Goal: Task Accomplishment & Management: Manage account settings

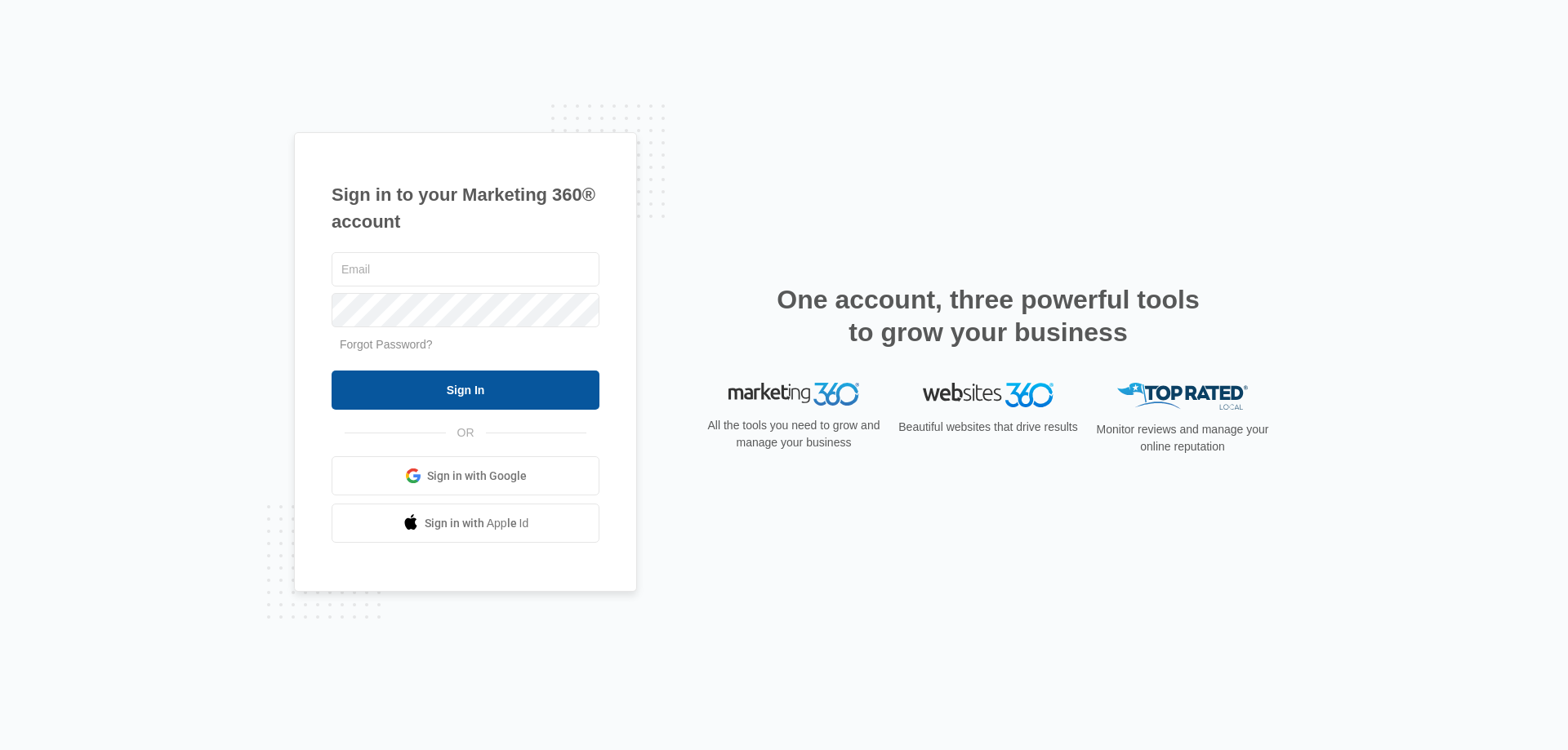
type input "[EMAIL_ADDRESS][DOMAIN_NAME]"
click at [525, 385] on input "Sign In" at bounding box center [466, 390] width 268 height 39
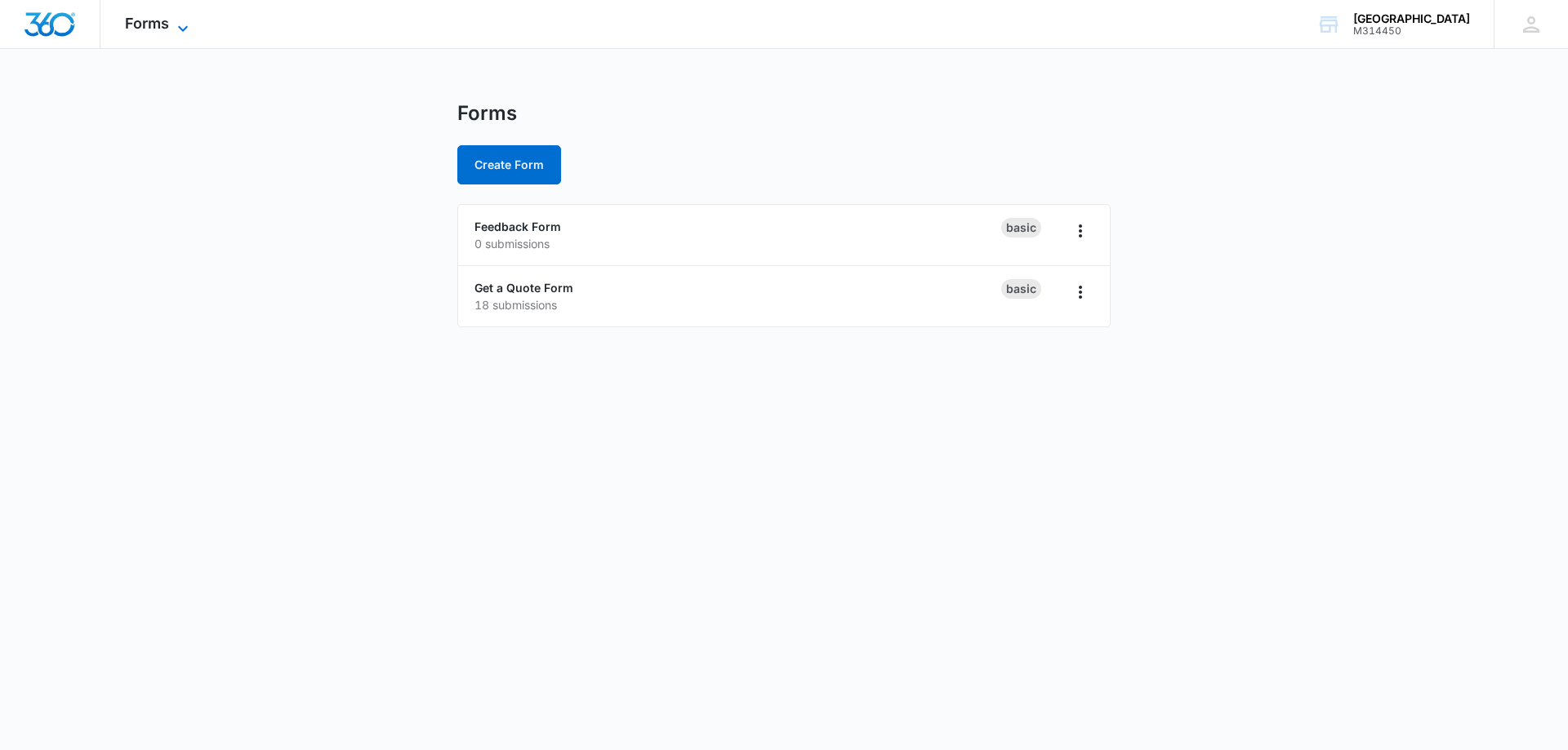
click at [189, 28] on icon at bounding box center [183, 28] width 19 height 19
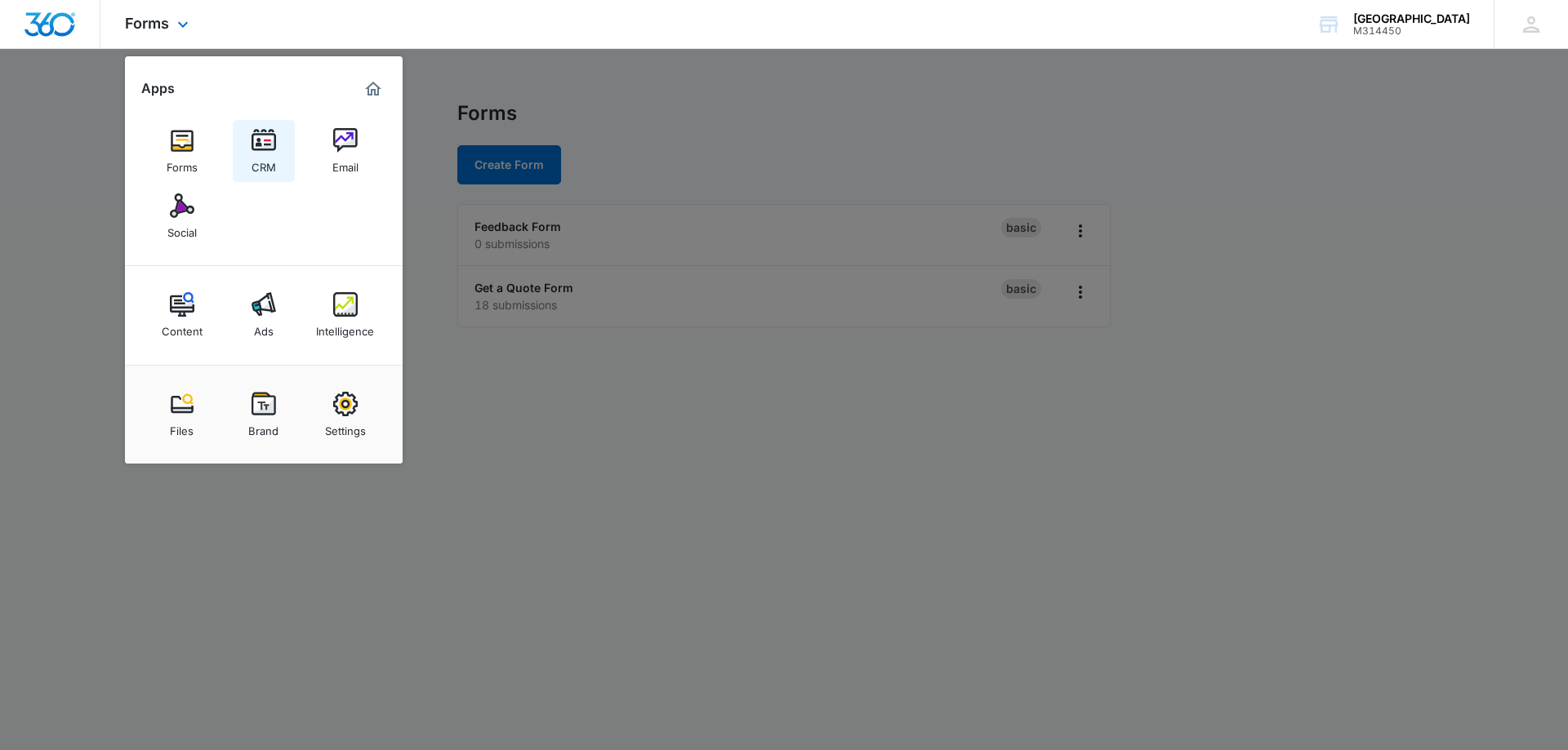
click at [253, 136] on img at bounding box center [263, 139] width 24 height 24
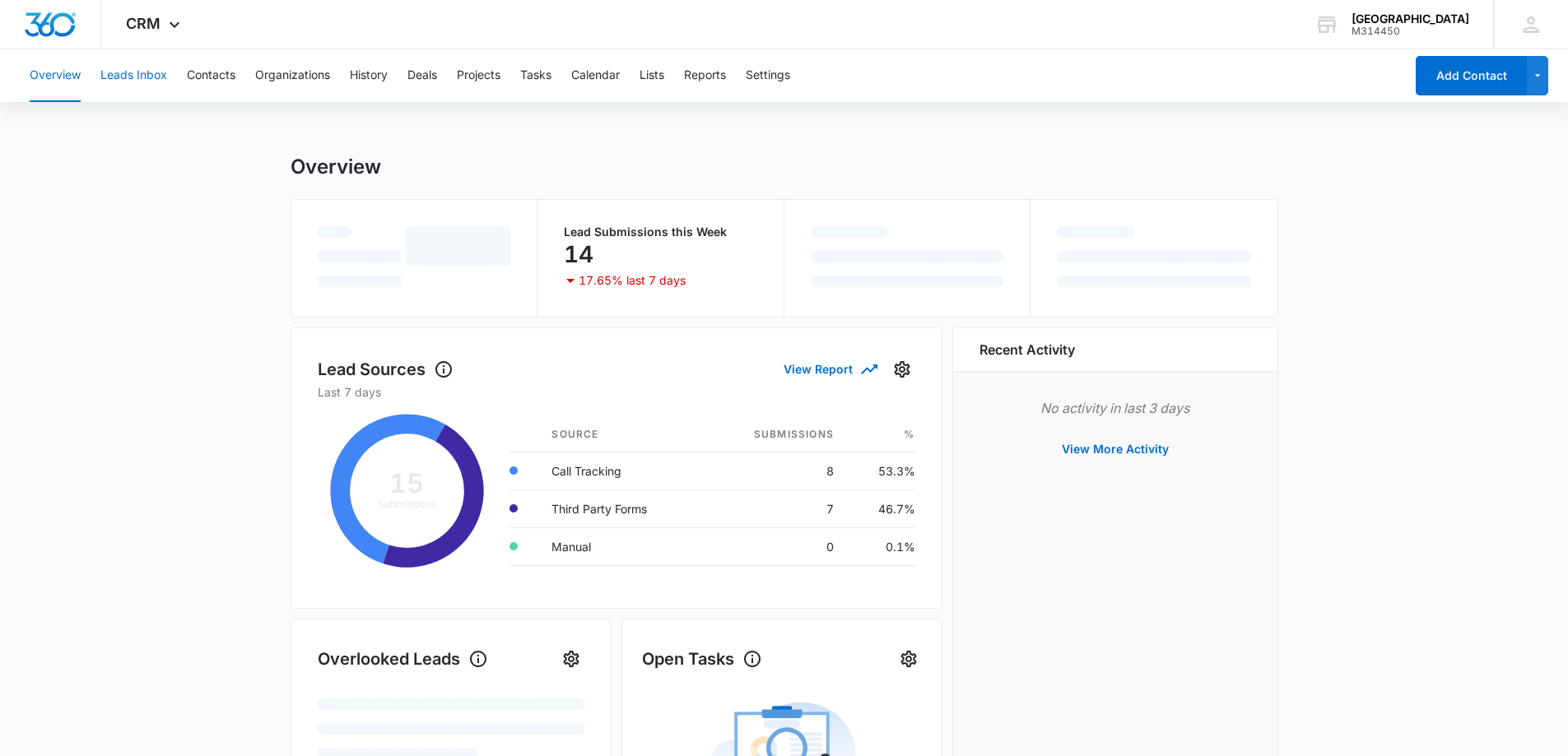
click at [145, 74] on button "Leads Inbox" at bounding box center [134, 76] width 66 height 53
